Goal: Task Accomplishment & Management: Manage account settings

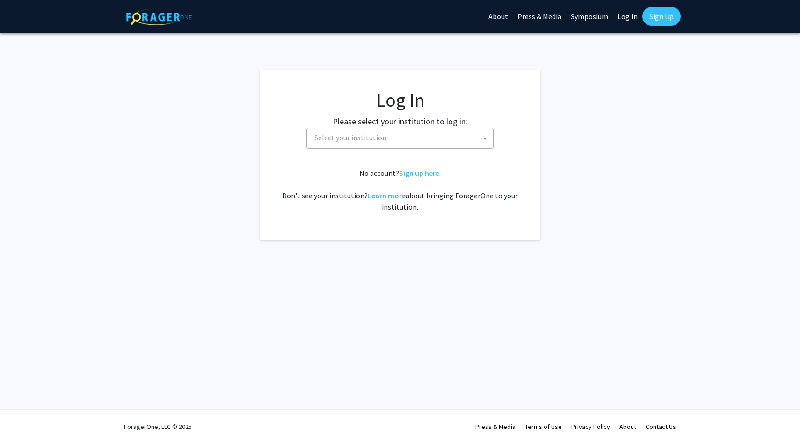
click at [379, 142] on span "Select your institution" at bounding box center [402, 137] width 182 height 19
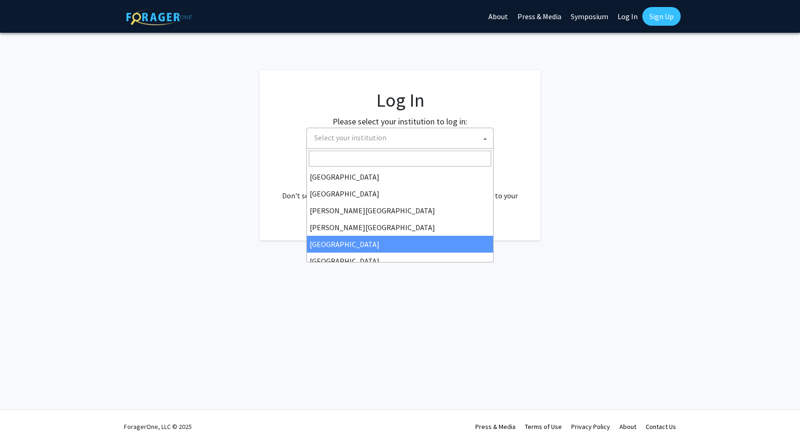
select select "6"
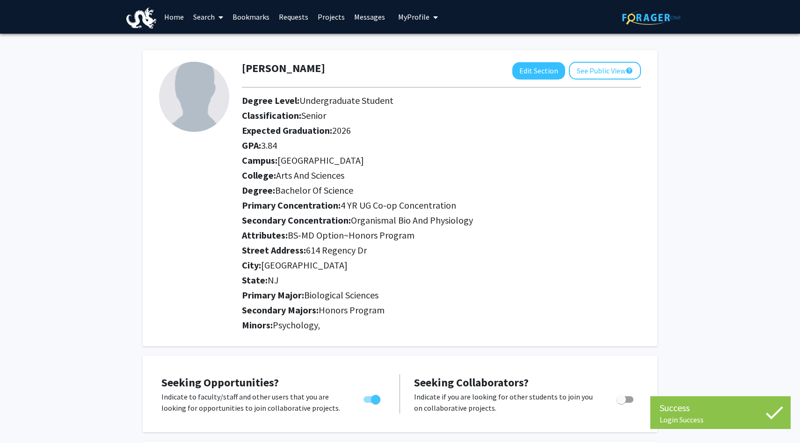
click at [176, 20] on link "Home" at bounding box center [174, 16] width 29 height 33
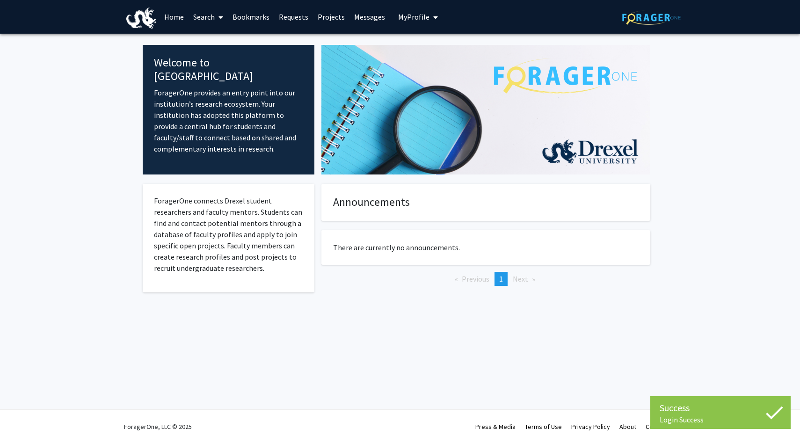
click at [205, 14] on link "Search" at bounding box center [208, 16] width 39 height 33
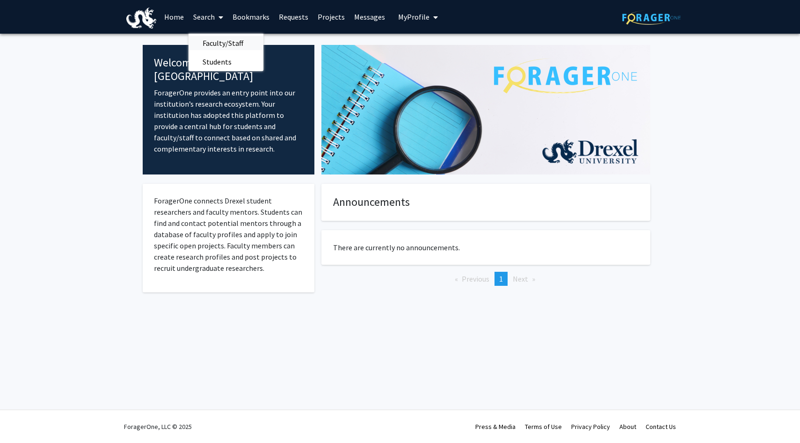
click at [207, 39] on span "Faculty/Staff" at bounding box center [223, 43] width 69 height 19
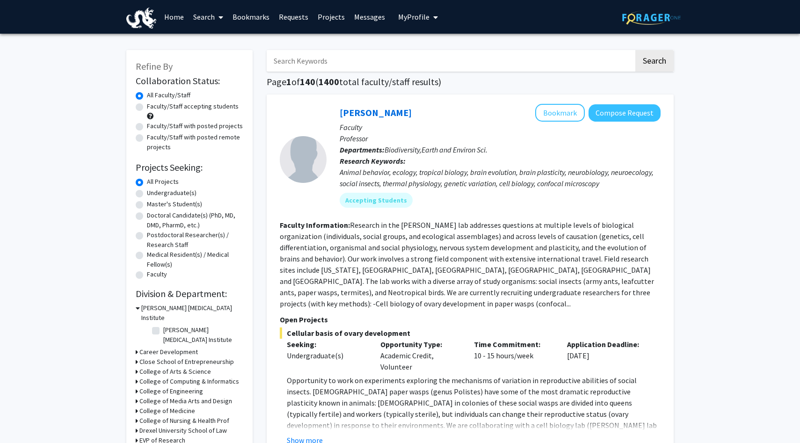
click at [412, 18] on span "My Profile" at bounding box center [413, 16] width 31 height 9
click at [423, 45] on div "[PERSON_NAME] View Profile" at bounding box center [445, 48] width 80 height 21
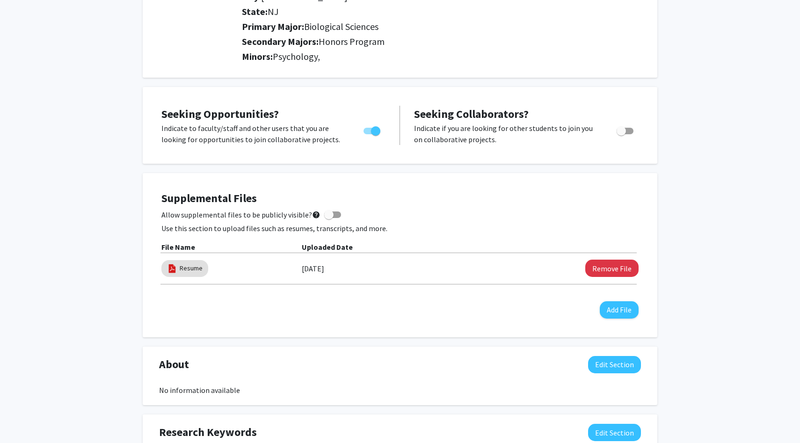
scroll to position [295, 0]
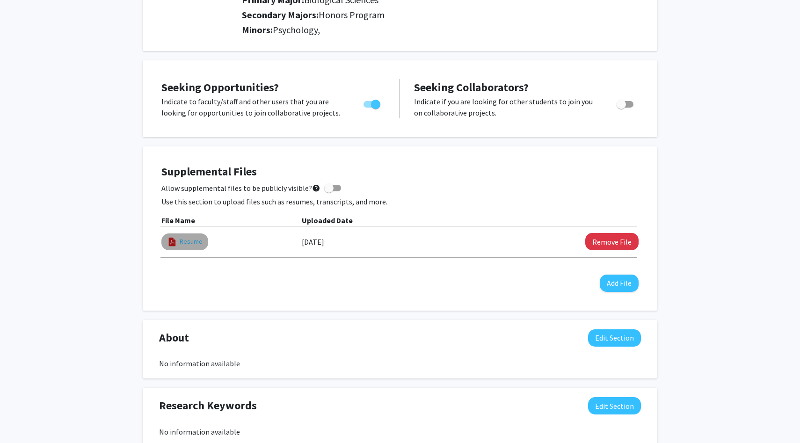
click at [189, 245] on link "Resume" at bounding box center [191, 242] width 23 height 10
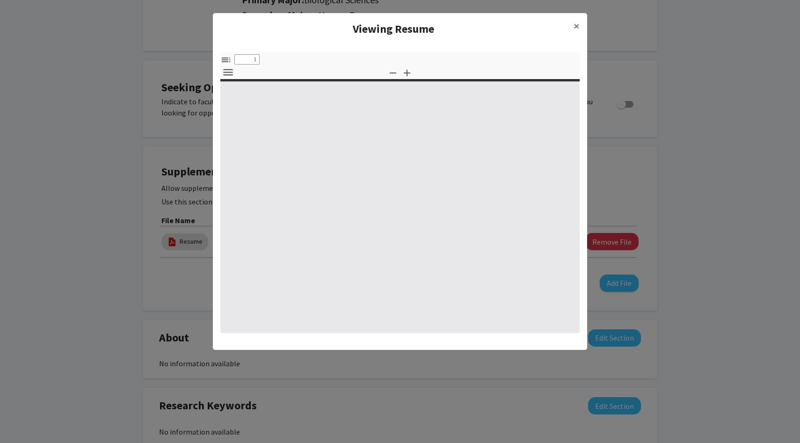
select select "custom"
type input "0"
select select "custom"
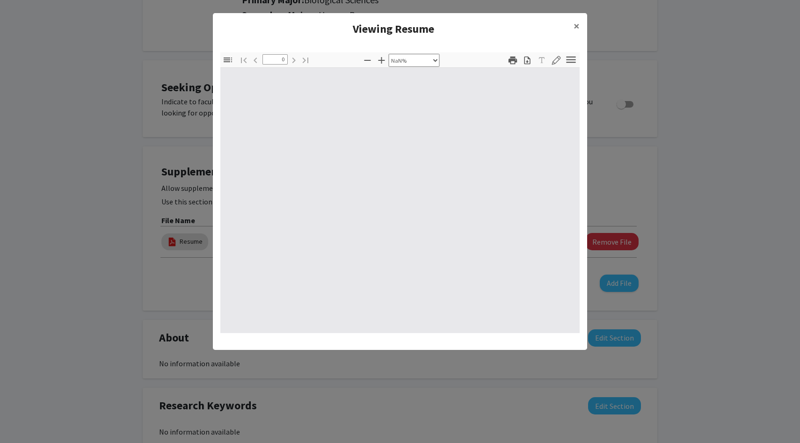
type input "1"
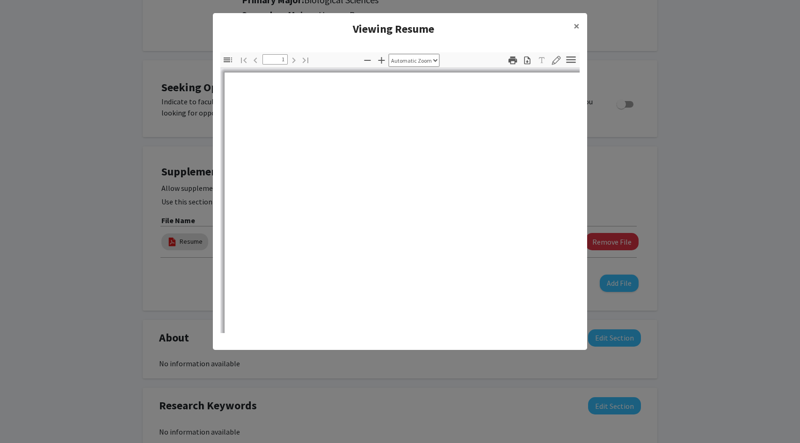
select select "auto"
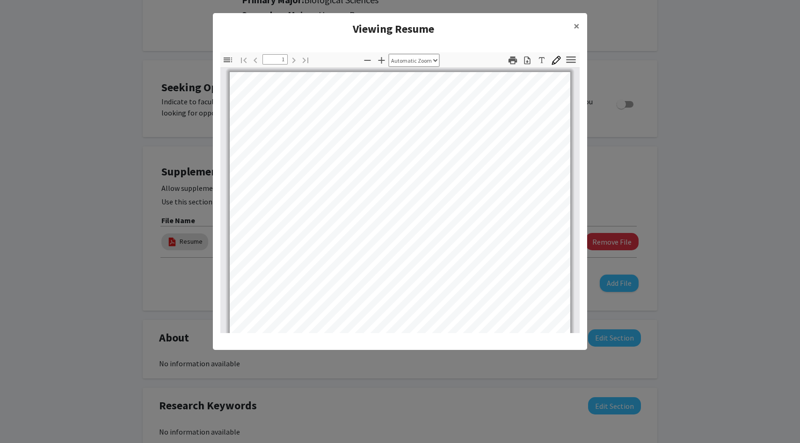
scroll to position [184, 0]
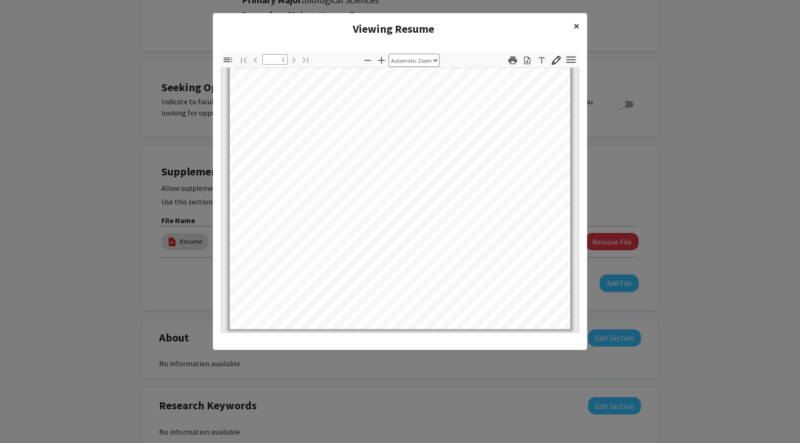
click at [576, 31] on span "×" at bounding box center [577, 26] width 6 height 15
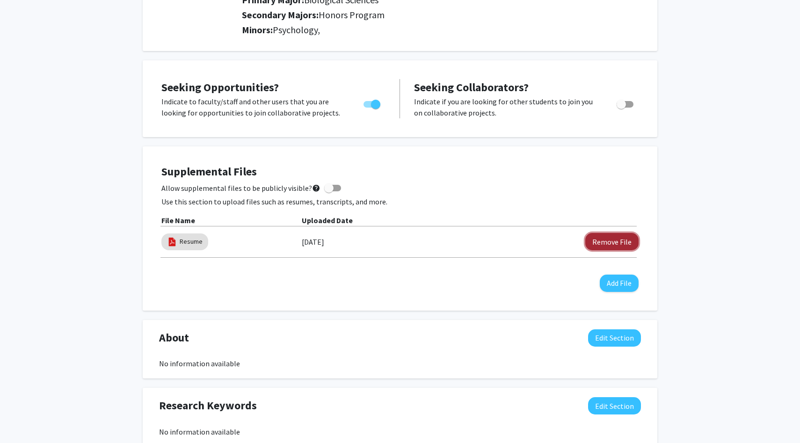
click at [622, 244] on button "Remove File" at bounding box center [611, 241] width 53 height 17
